Goal: Transaction & Acquisition: Purchase product/service

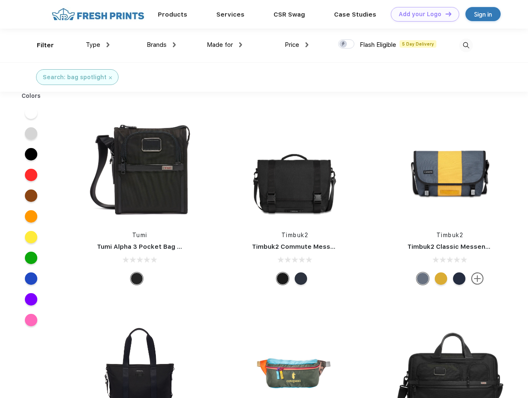
click at [422, 14] on link "Add your Logo Design Tool" at bounding box center [425, 14] width 68 height 14
click at [0, 0] on div "Design Tool" at bounding box center [0, 0] width 0 height 0
click at [444, 14] on link "Add your Logo Design Tool" at bounding box center [425, 14] width 68 height 14
click at [40, 45] on div "Filter" at bounding box center [45, 46] width 17 height 10
click at [98, 45] on span "Type" at bounding box center [93, 44] width 14 height 7
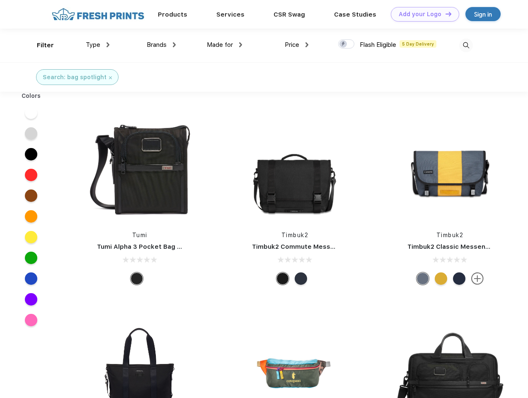
click at [161, 45] on span "Brands" at bounding box center [157, 44] width 20 height 7
click at [225, 45] on span "Made for" at bounding box center [220, 44] width 26 height 7
click at [297, 45] on span "Price" at bounding box center [292, 44] width 14 height 7
click at [346, 44] on div at bounding box center [346, 43] width 16 height 9
click at [343, 44] on input "checkbox" at bounding box center [340, 41] width 5 height 5
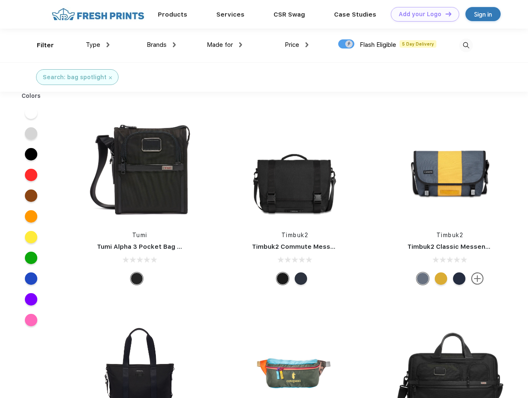
click at [466, 45] on img at bounding box center [466, 46] width 14 height 14
